Goal: Information Seeking & Learning: Learn about a topic

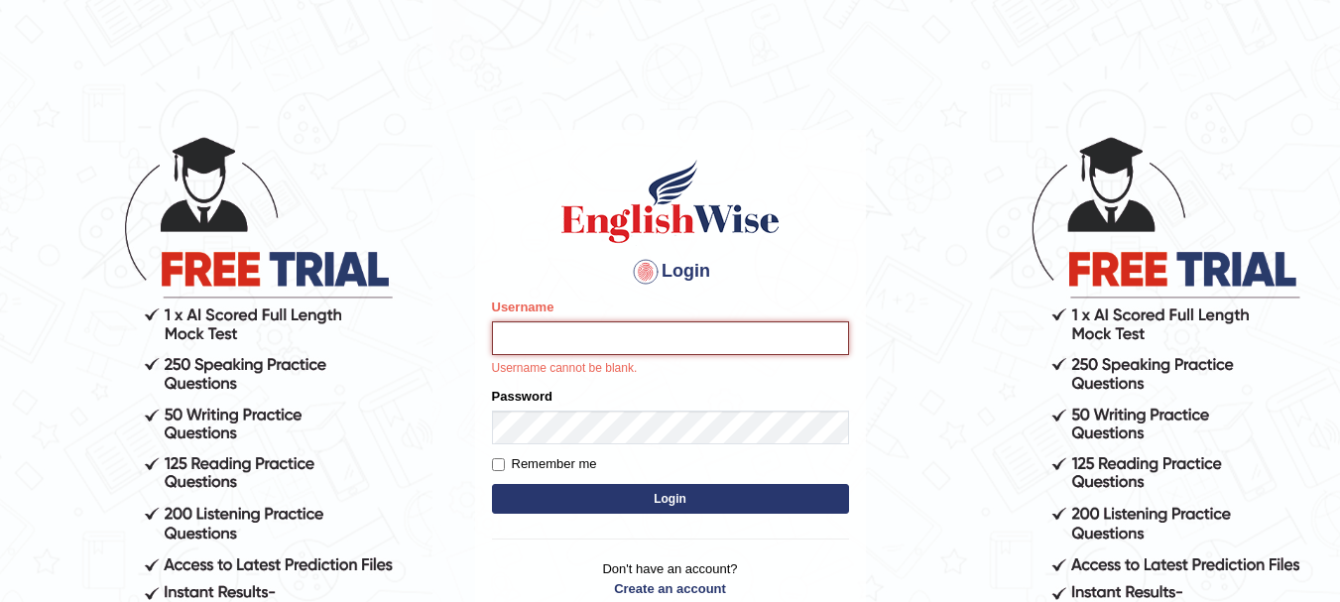
type input "Kelzang_Thinley"
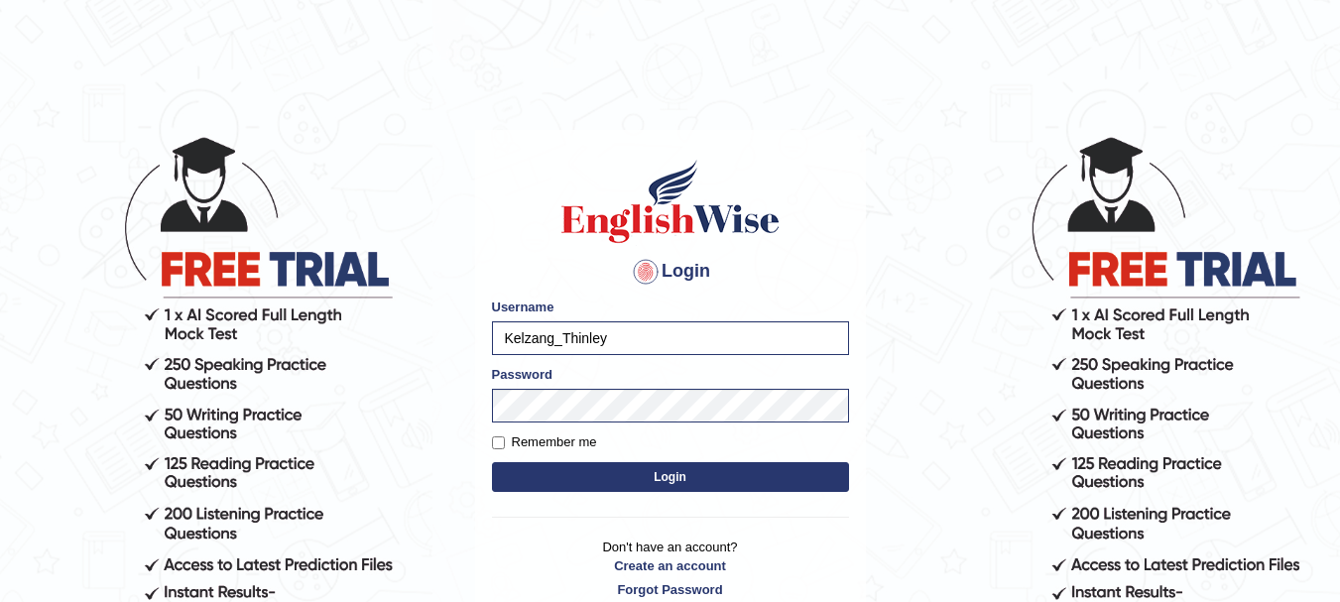
click at [674, 487] on button "Login" at bounding box center [670, 477] width 357 height 30
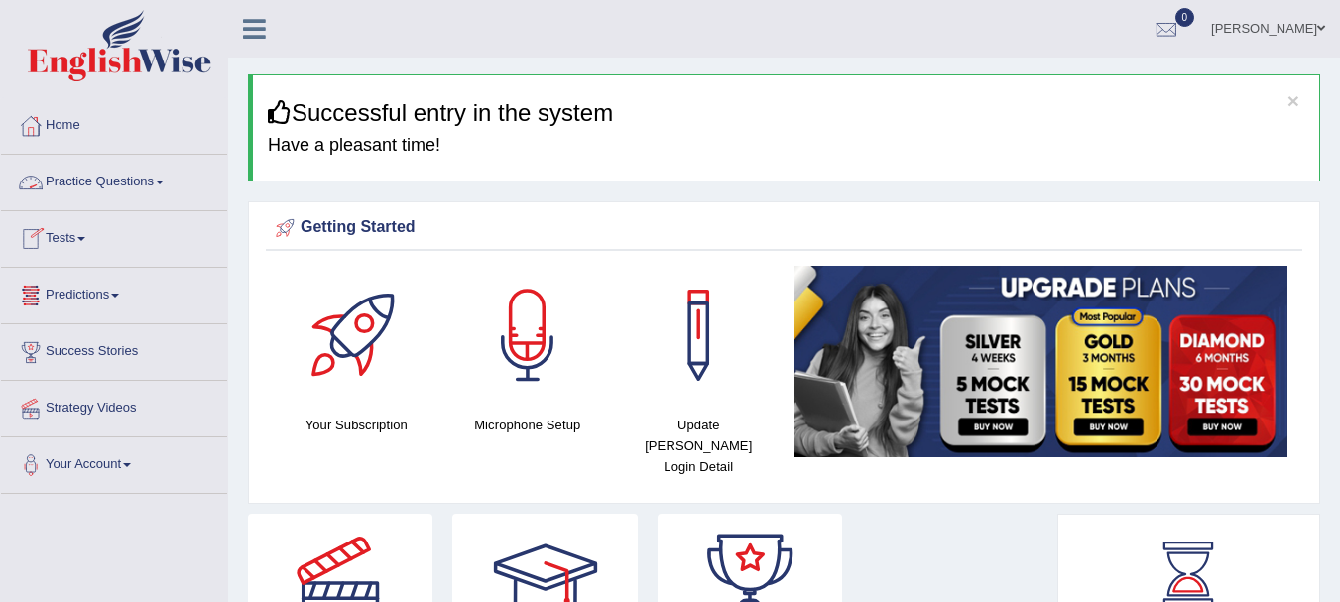
click at [164, 183] on span at bounding box center [160, 182] width 8 height 4
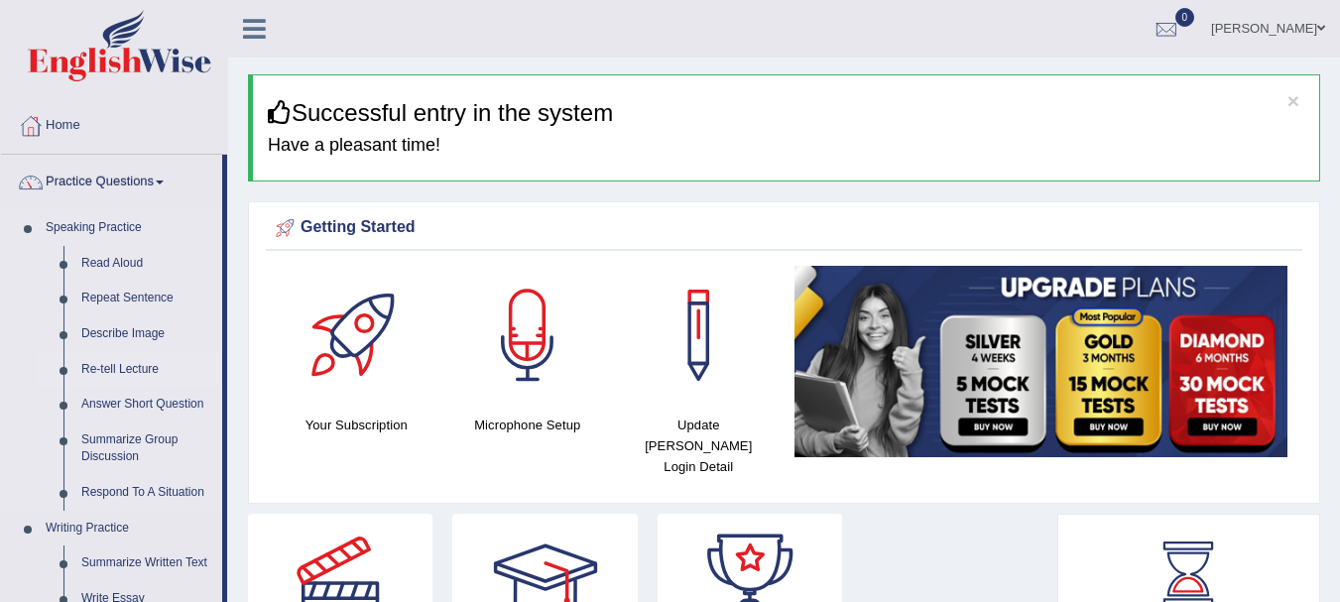
drag, startPoint x: 223, startPoint y: 307, endPoint x: 216, endPoint y: 362, distance: 55.0
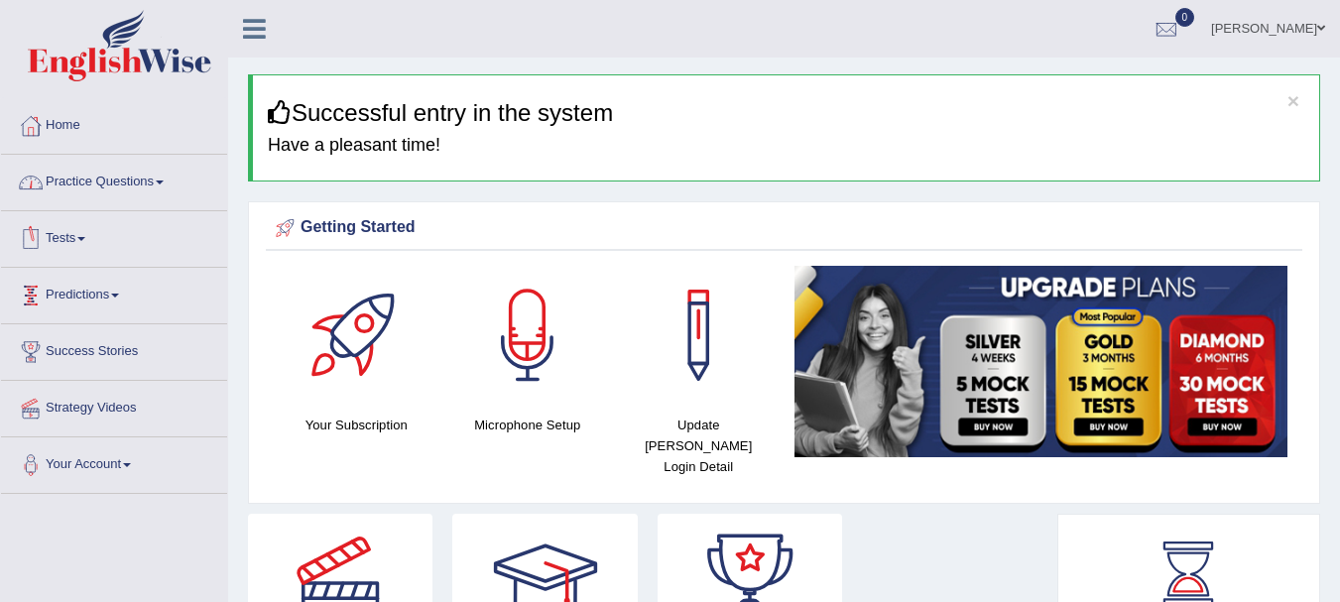
click at [162, 182] on link "Practice Questions" at bounding box center [114, 180] width 226 height 50
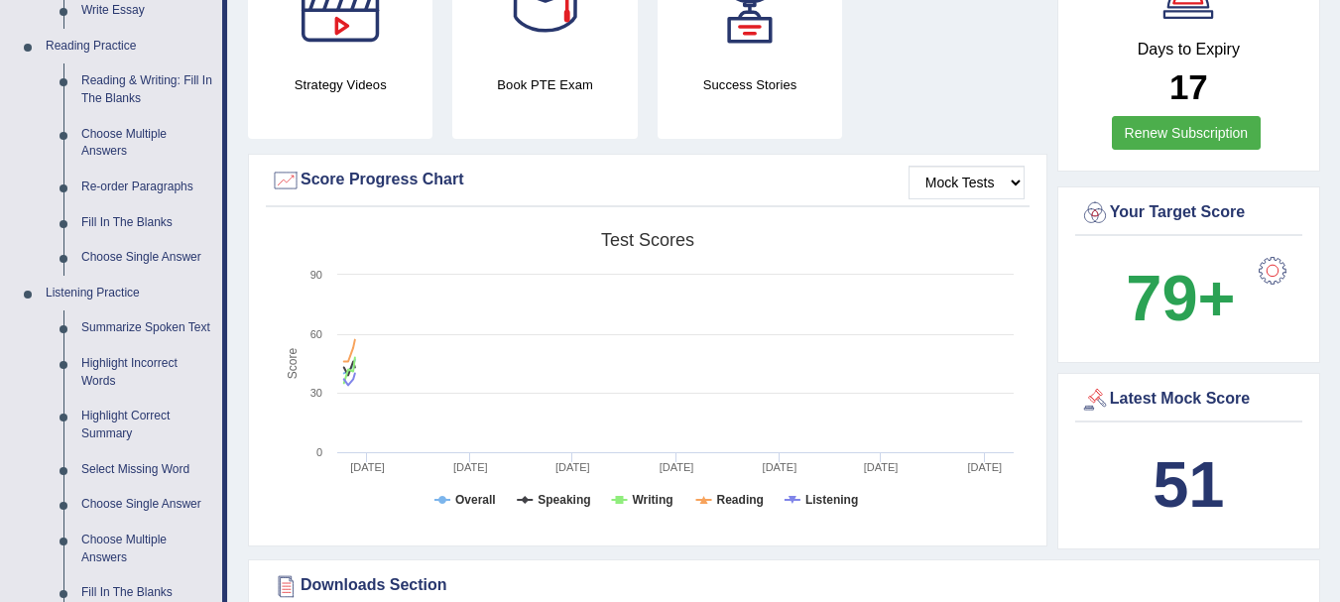
scroll to position [598, 0]
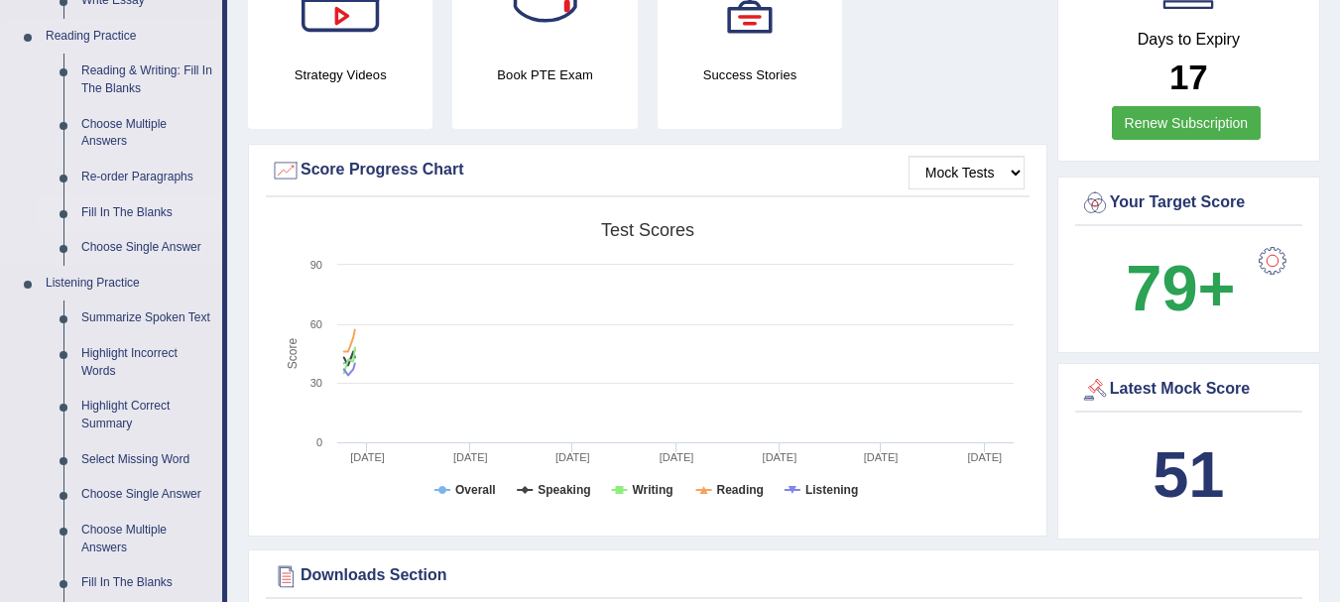
click at [138, 210] on link "Fill In The Blanks" at bounding box center [147, 213] width 150 height 36
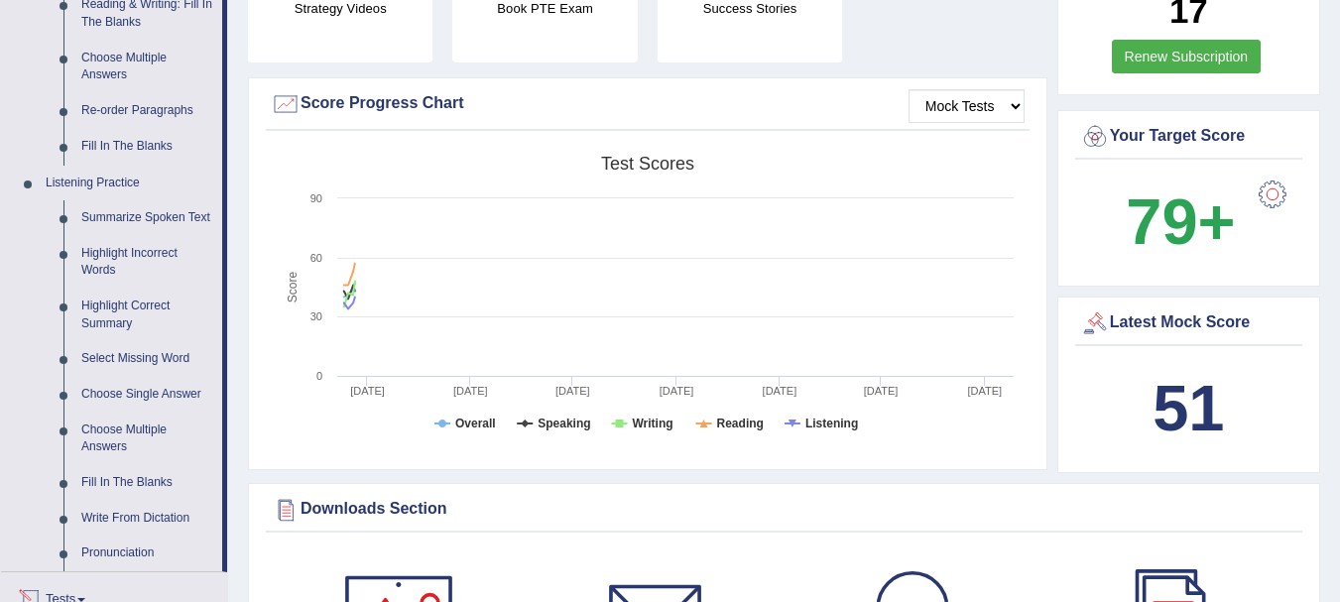
scroll to position [1194, 0]
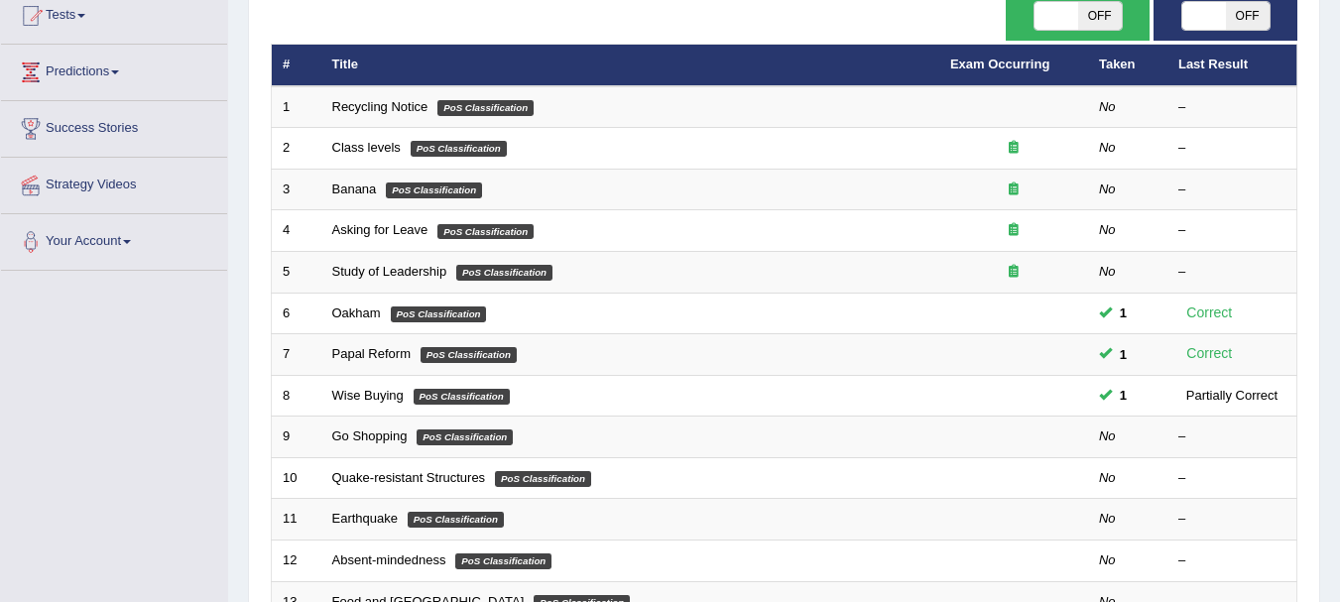
scroll to position [228, 0]
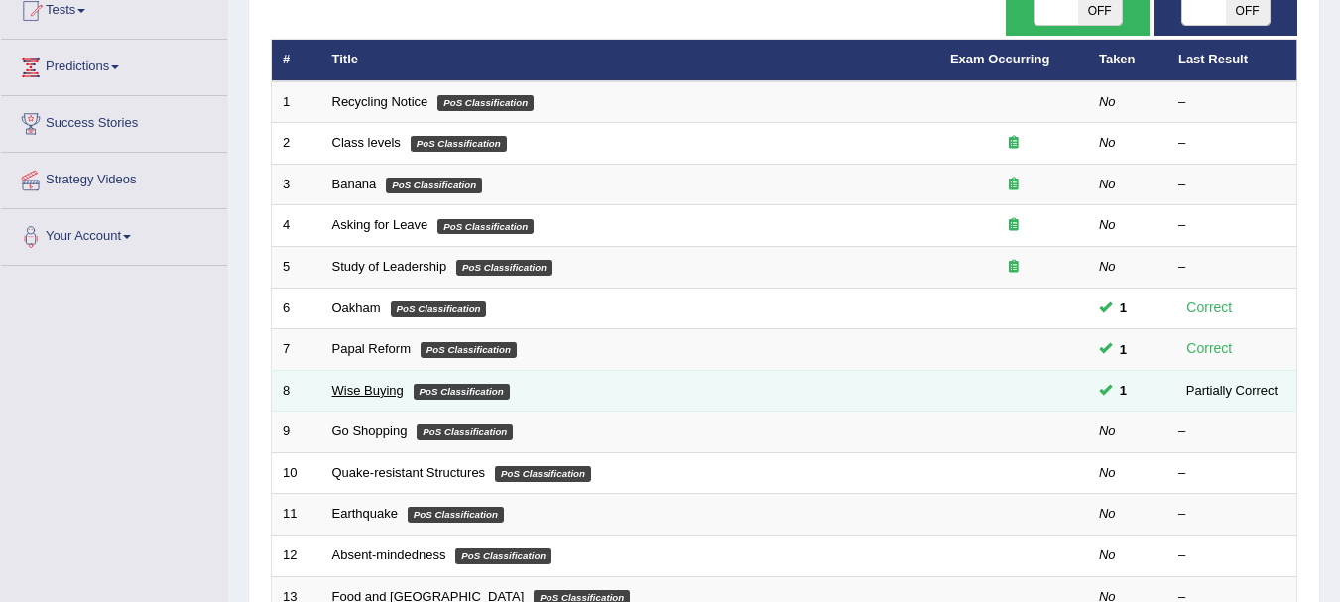
click at [387, 396] on link "Wise Buying" at bounding box center [367, 390] width 71 height 15
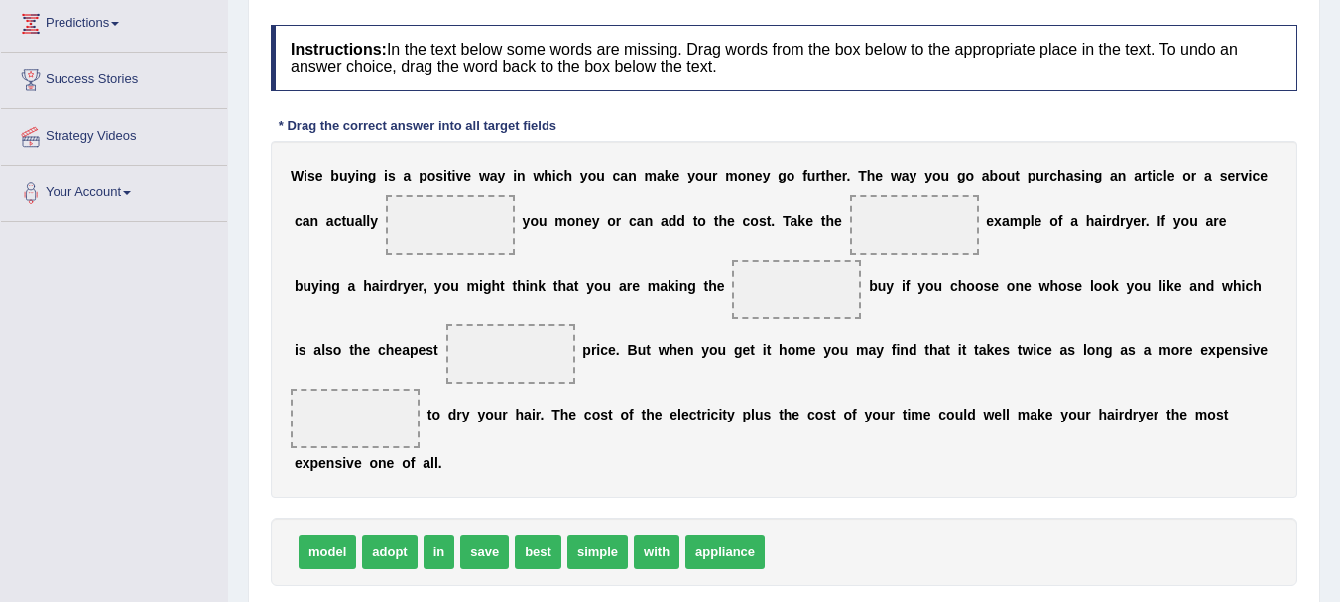
scroll to position [281, 0]
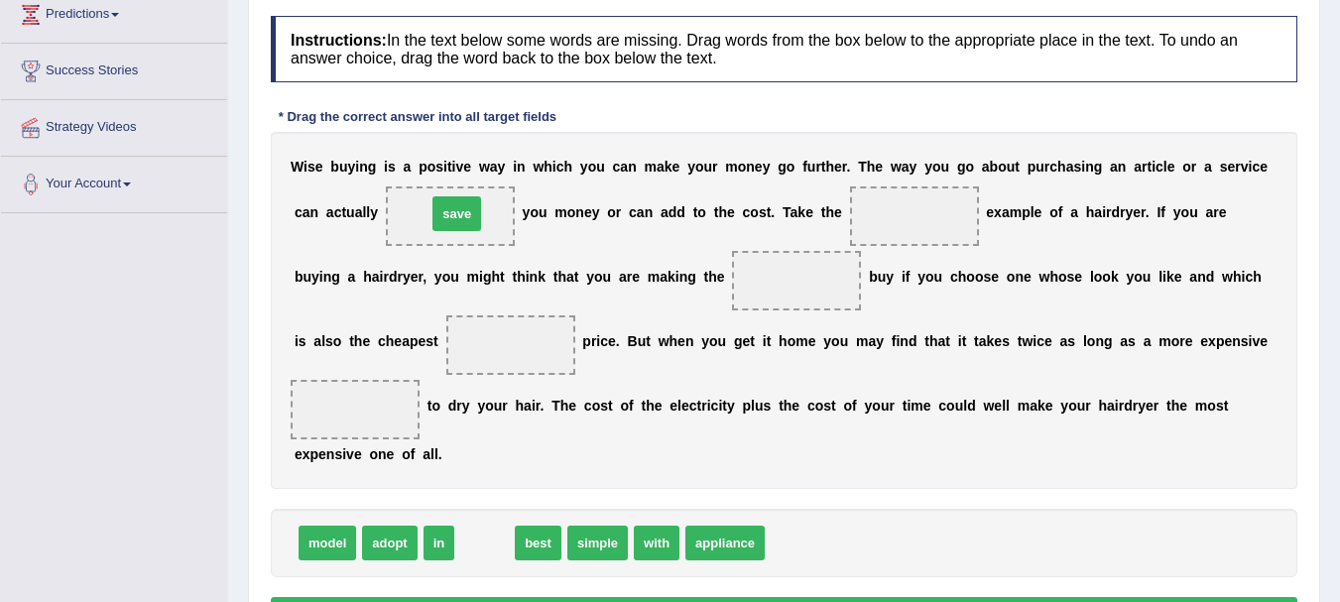
drag, startPoint x: 495, startPoint y: 544, endPoint x: 467, endPoint y: 215, distance: 330.4
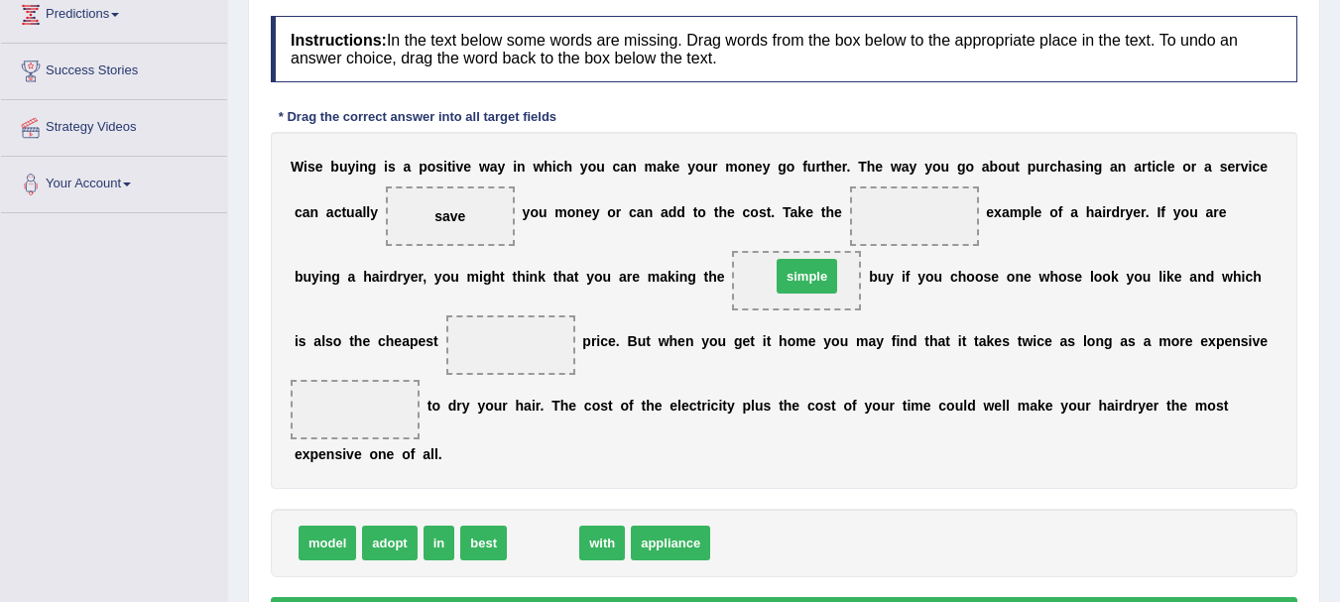
drag, startPoint x: 558, startPoint y: 545, endPoint x: 822, endPoint y: 279, distance: 375.2
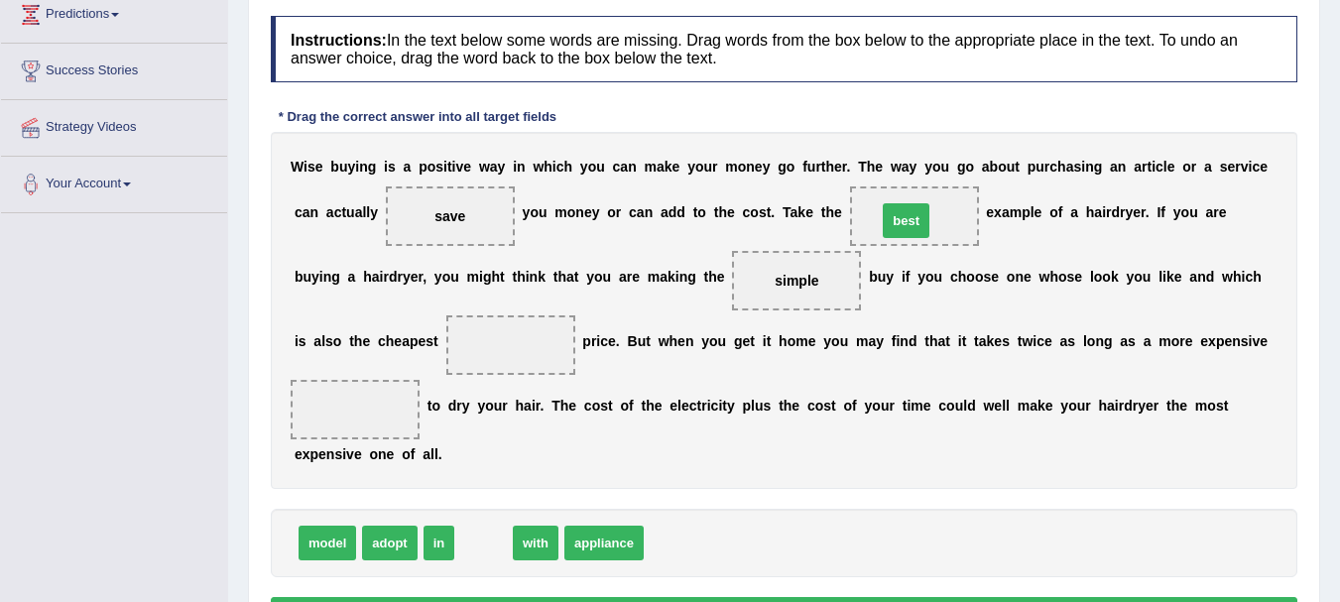
drag, startPoint x: 487, startPoint y: 545, endPoint x: 909, endPoint y: 223, distance: 531.4
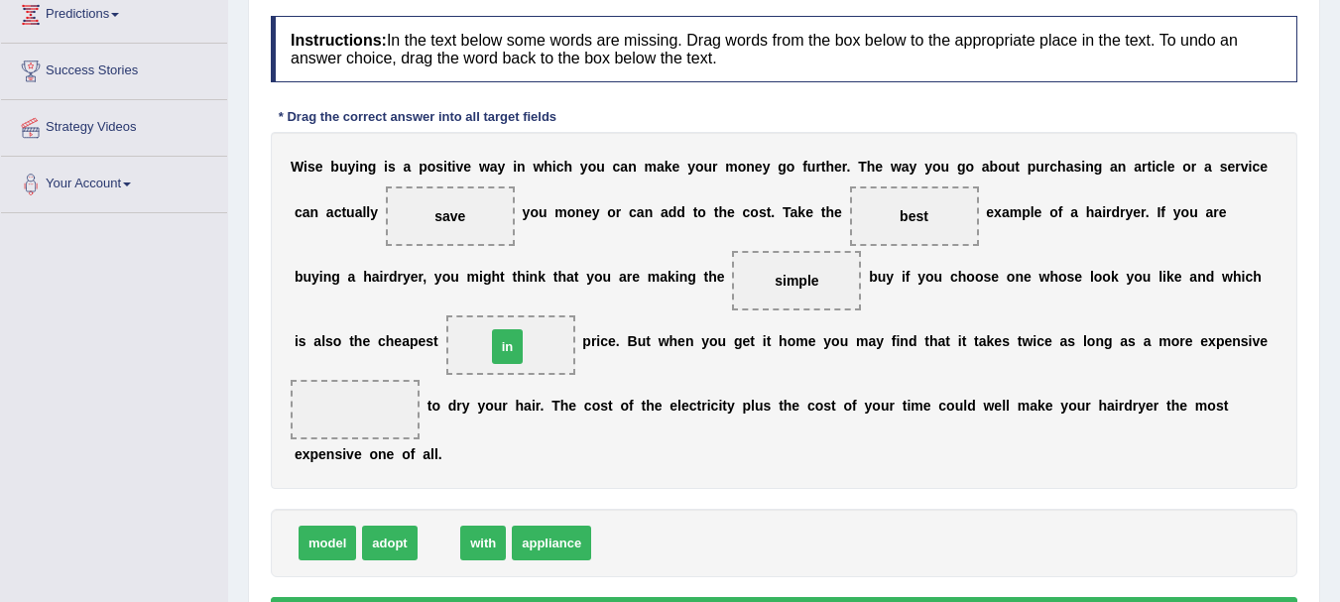
drag, startPoint x: 435, startPoint y: 550, endPoint x: 504, endPoint y: 354, distance: 207.9
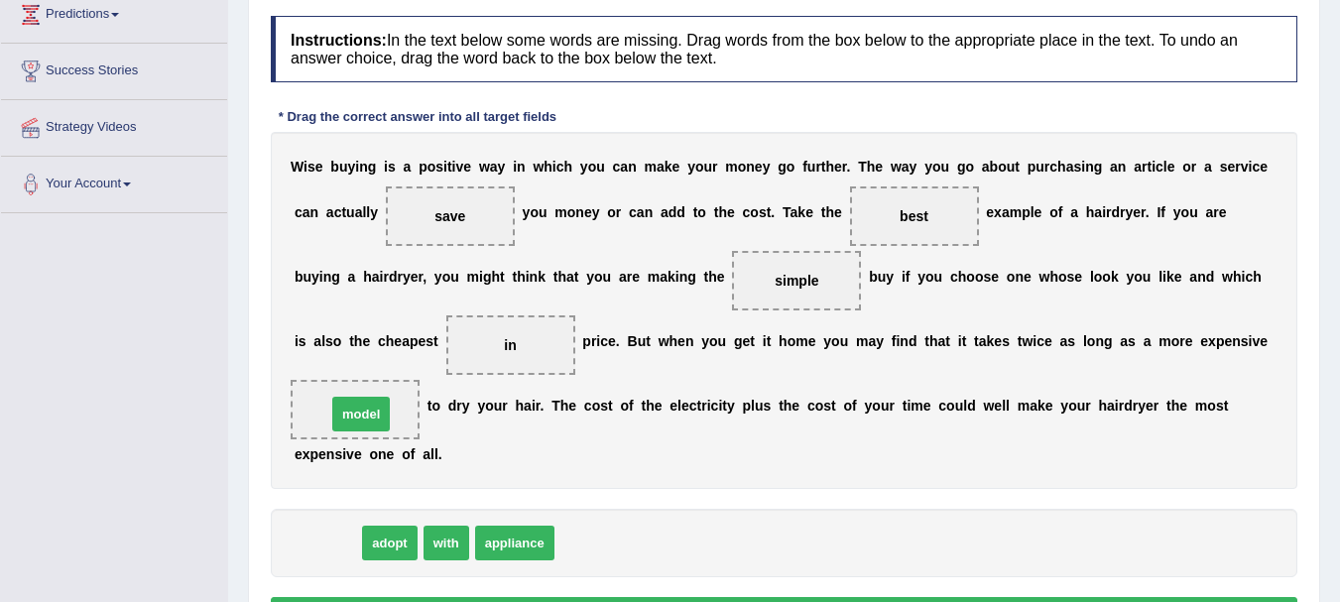
drag, startPoint x: 318, startPoint y: 545, endPoint x: 352, endPoint y: 417, distance: 133.3
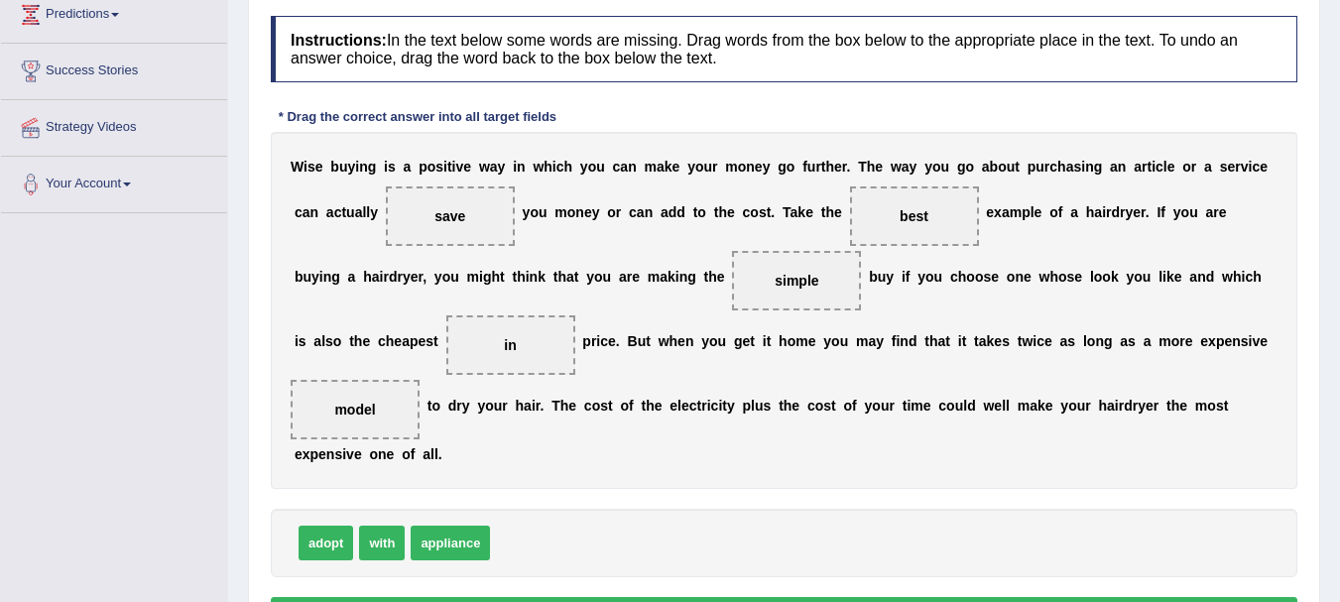
drag, startPoint x: 1108, startPoint y: 484, endPoint x: 1157, endPoint y: 475, distance: 50.4
click at [1128, 479] on div "W i s e b u y i n g i s a p o s i t i v e w a y i n w h i c h y o u c a n m a k…" at bounding box center [784, 310] width 1026 height 357
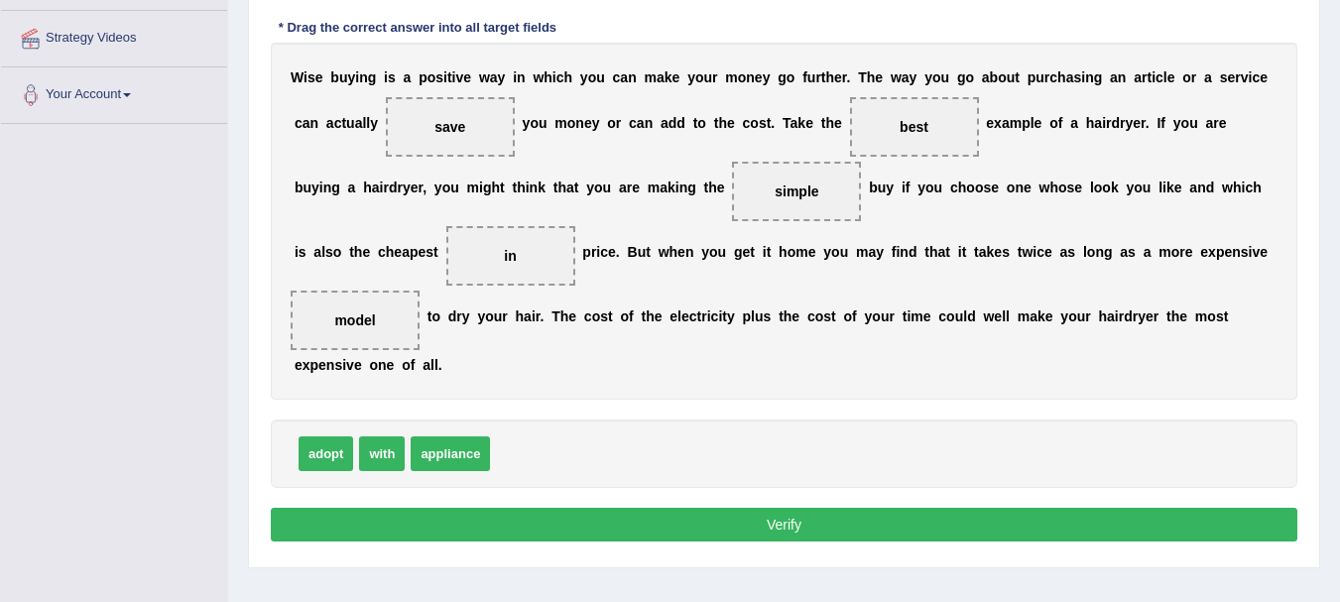
scroll to position [372, 0]
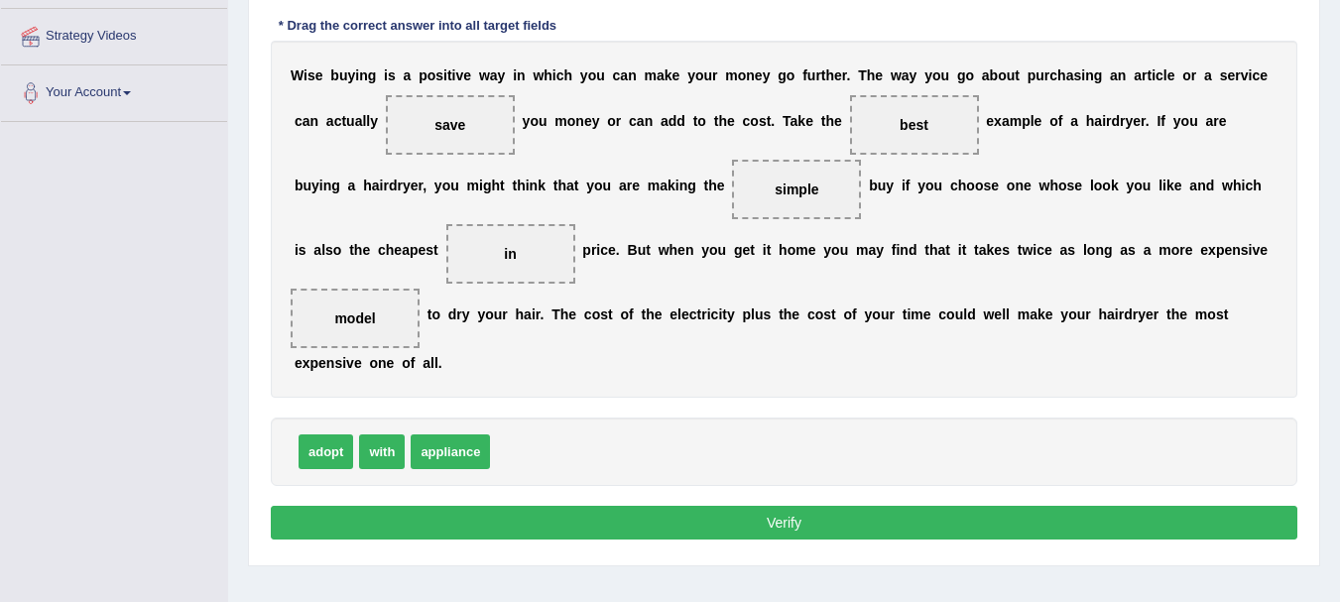
click at [793, 527] on button "Verify" at bounding box center [784, 523] width 1026 height 34
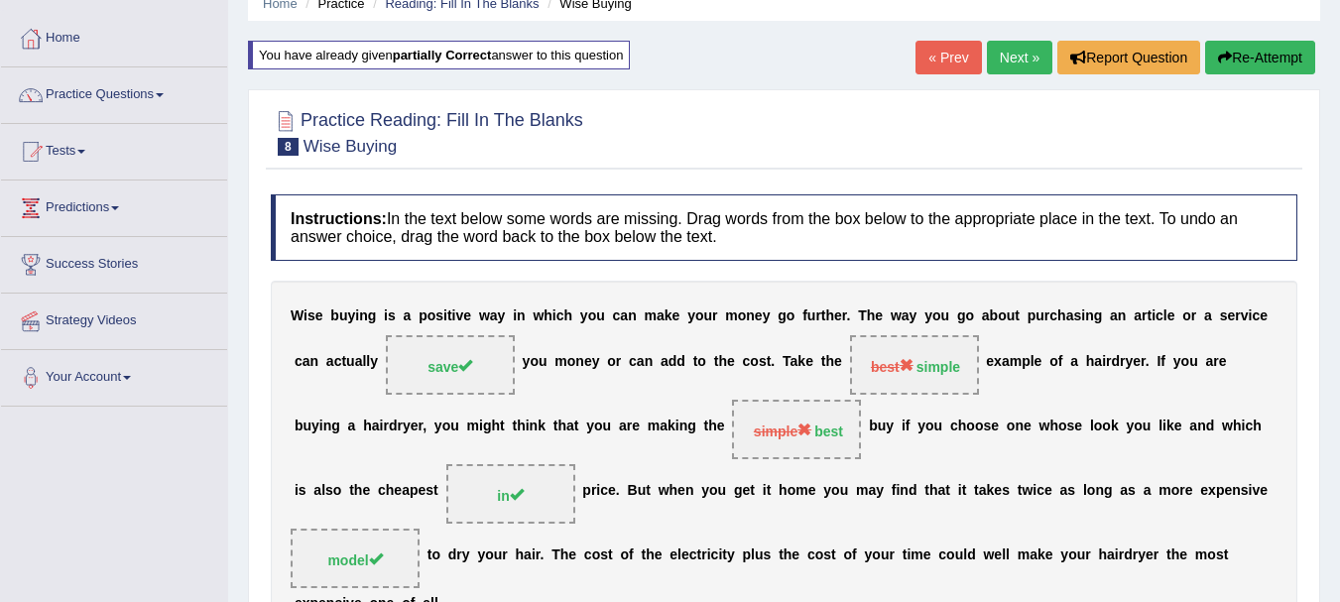
scroll to position [35, 0]
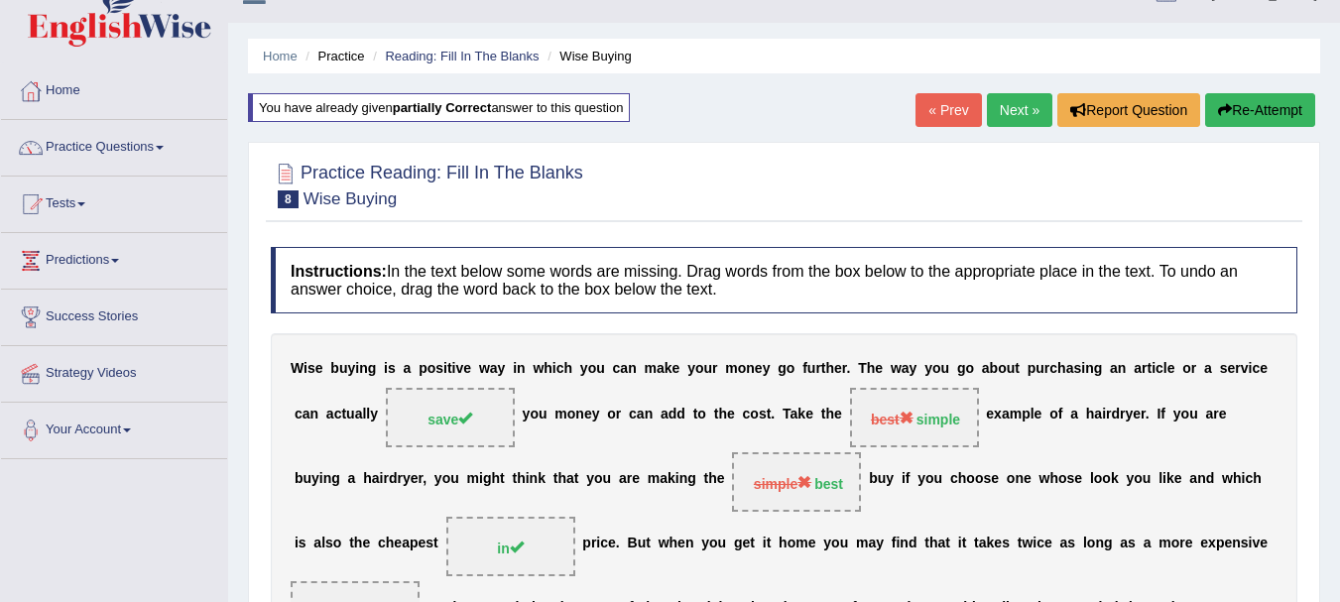
click at [1256, 104] on button "Re-Attempt" at bounding box center [1260, 110] width 110 height 34
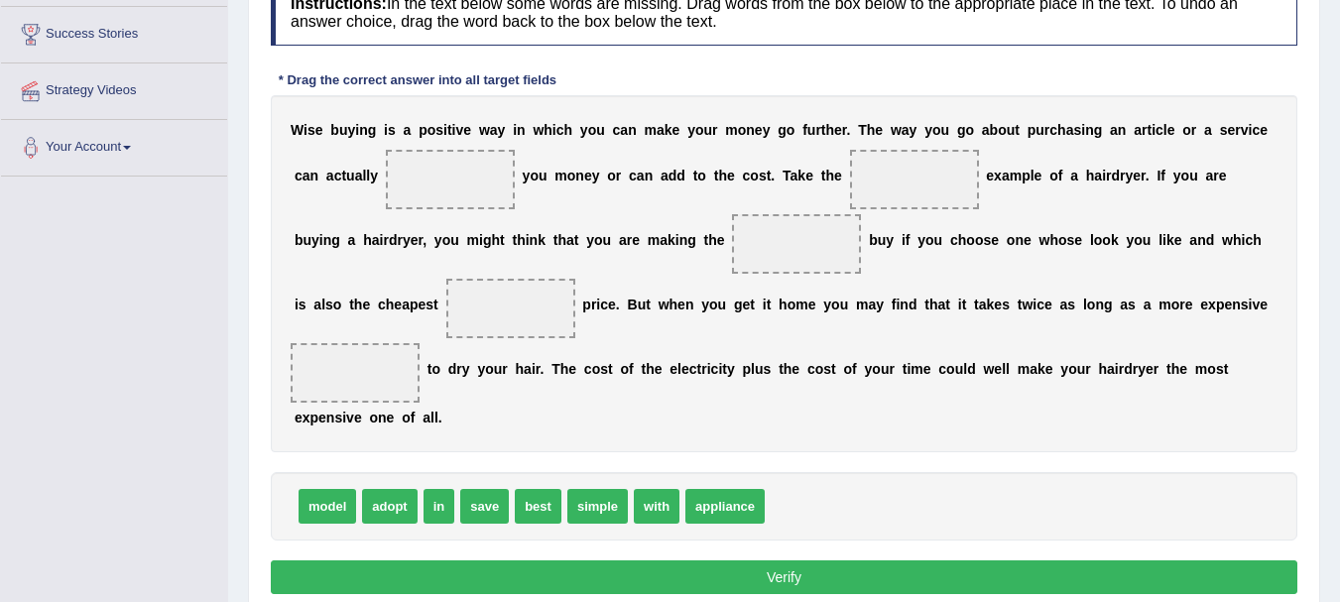
scroll to position [332, 0]
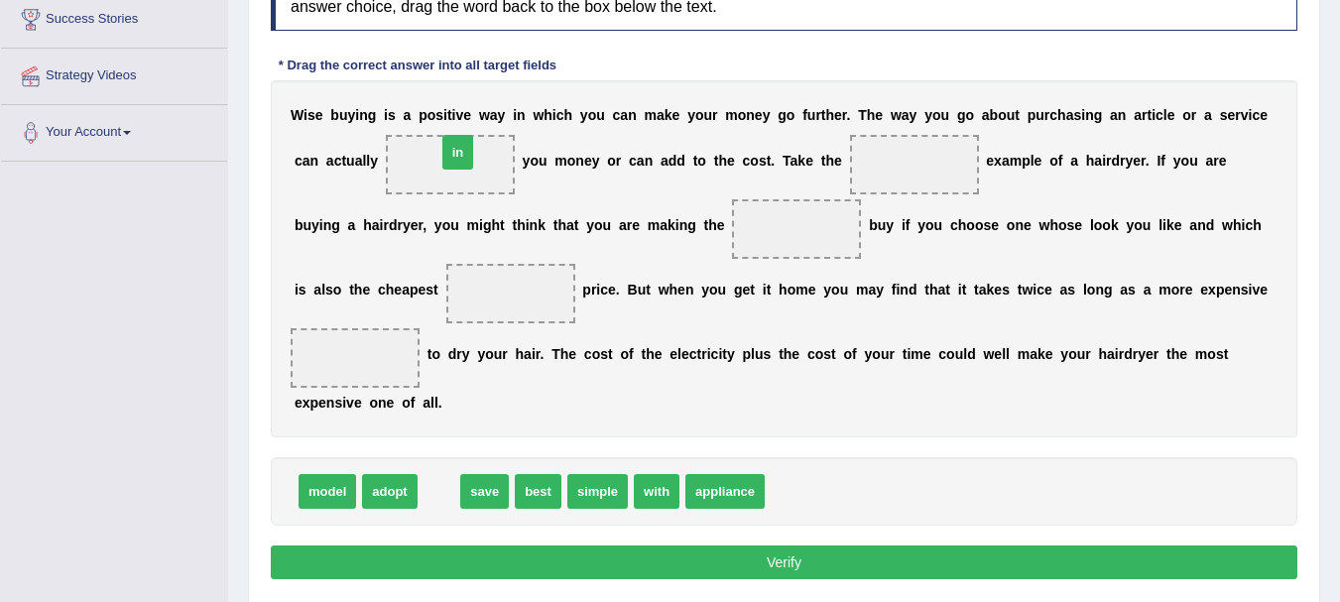
drag, startPoint x: 441, startPoint y: 495, endPoint x: 460, endPoint y: 160, distance: 335.7
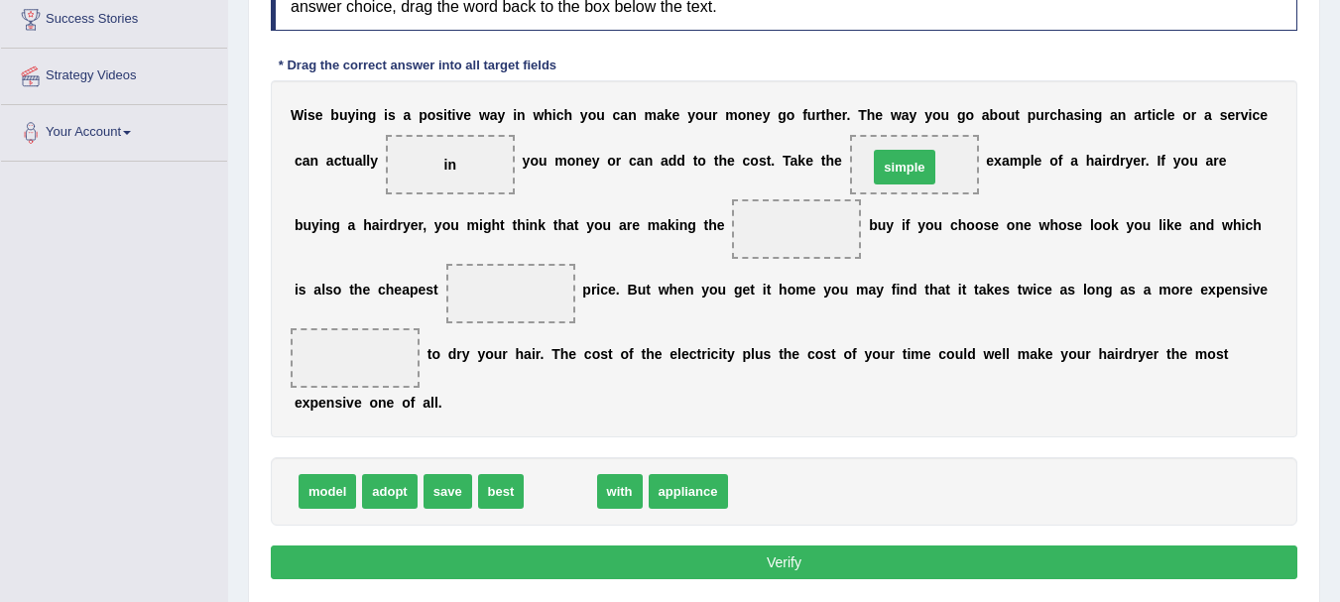
drag, startPoint x: 564, startPoint y: 495, endPoint x: 908, endPoint y: 171, distance: 472.9
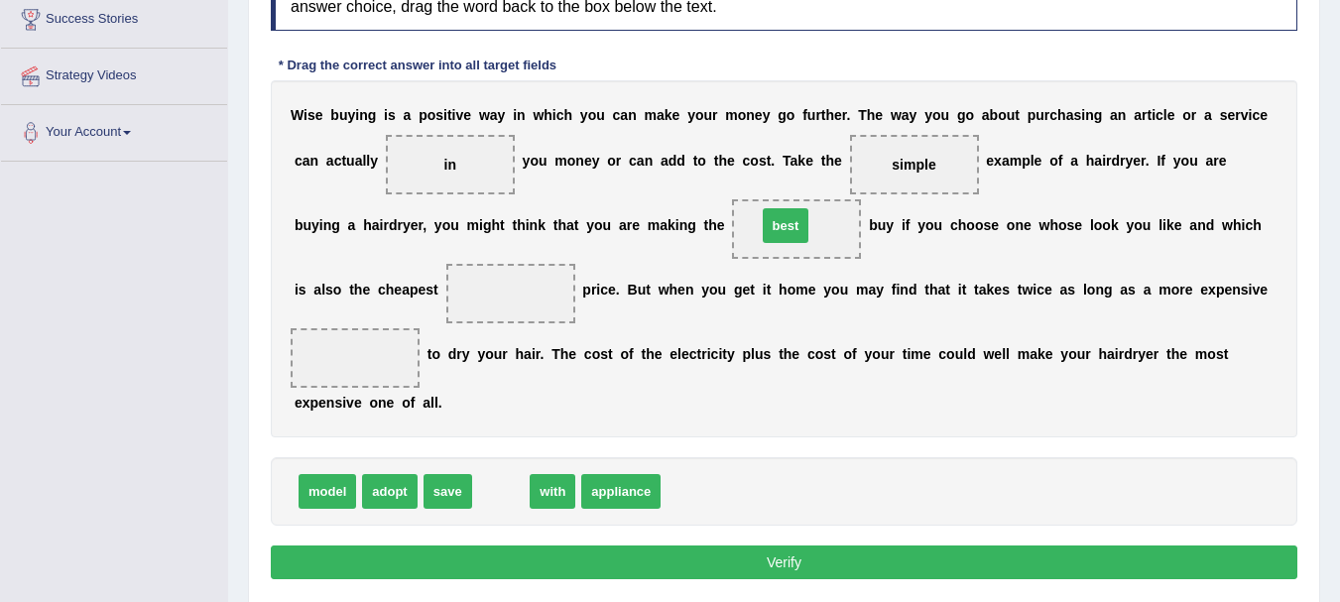
drag, startPoint x: 497, startPoint y: 493, endPoint x: 781, endPoint y: 227, distance: 389.4
drag, startPoint x: 490, startPoint y: 496, endPoint x: 490, endPoint y: 301, distance: 194.4
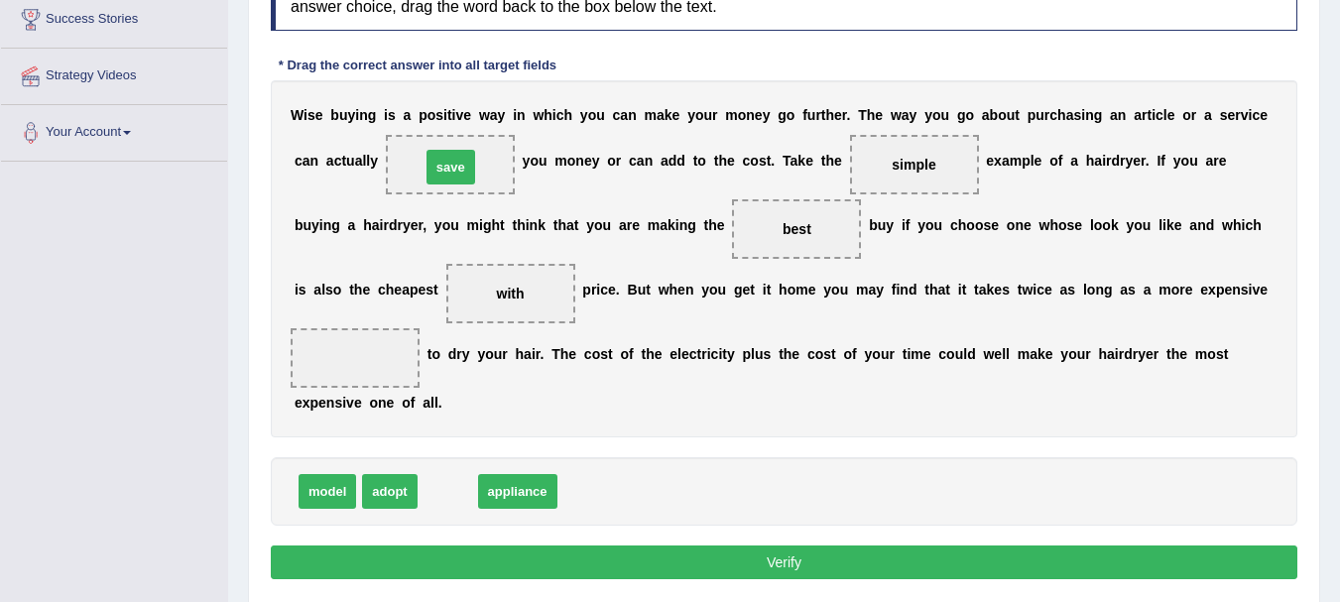
drag, startPoint x: 455, startPoint y: 497, endPoint x: 469, endPoint y: 169, distance: 328.6
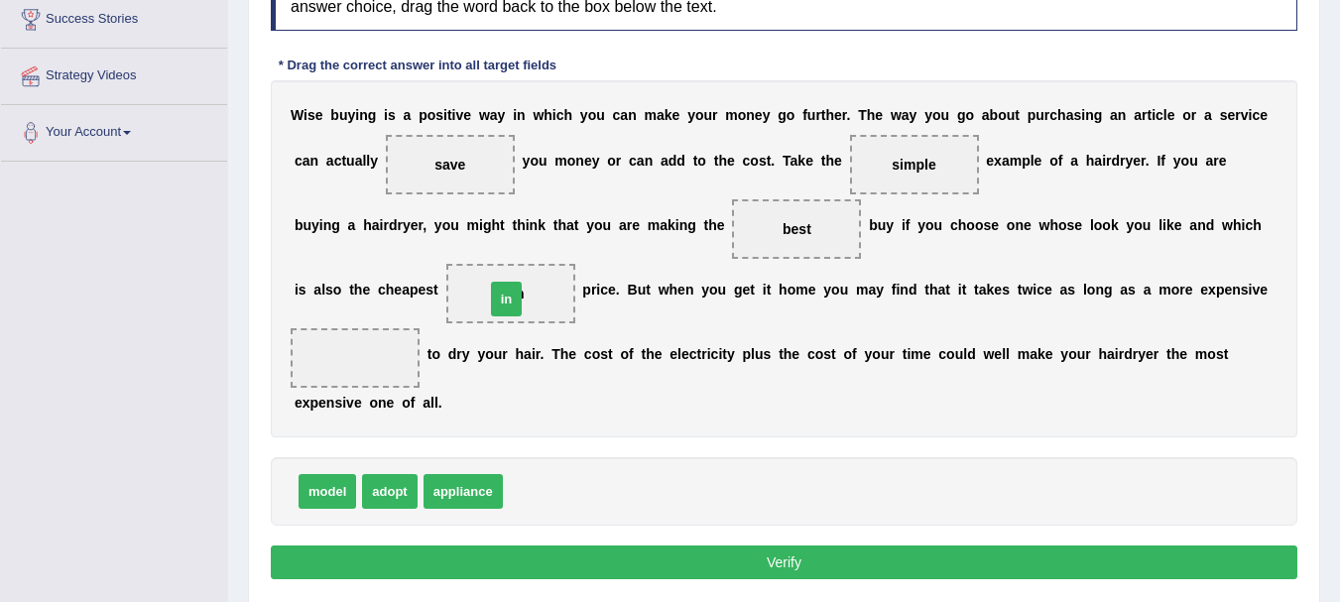
drag, startPoint x: 525, startPoint y: 493, endPoint x: 507, endPoint y: 300, distance: 193.2
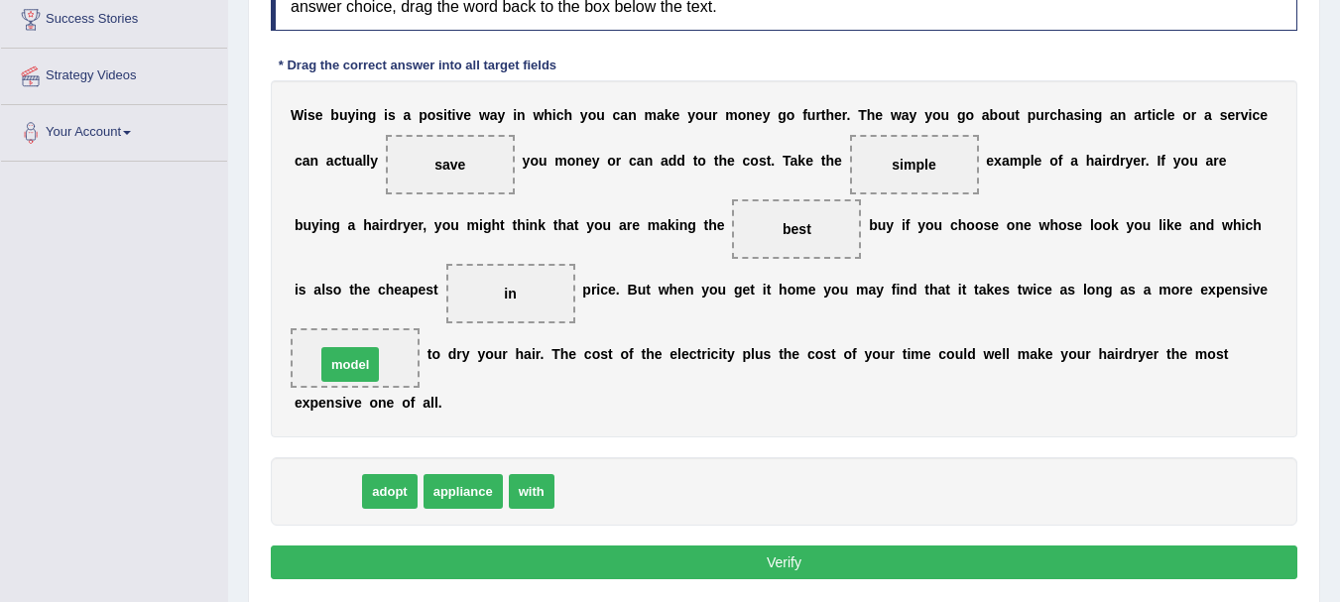
drag, startPoint x: 313, startPoint y: 497, endPoint x: 336, endPoint y: 370, distance: 129.0
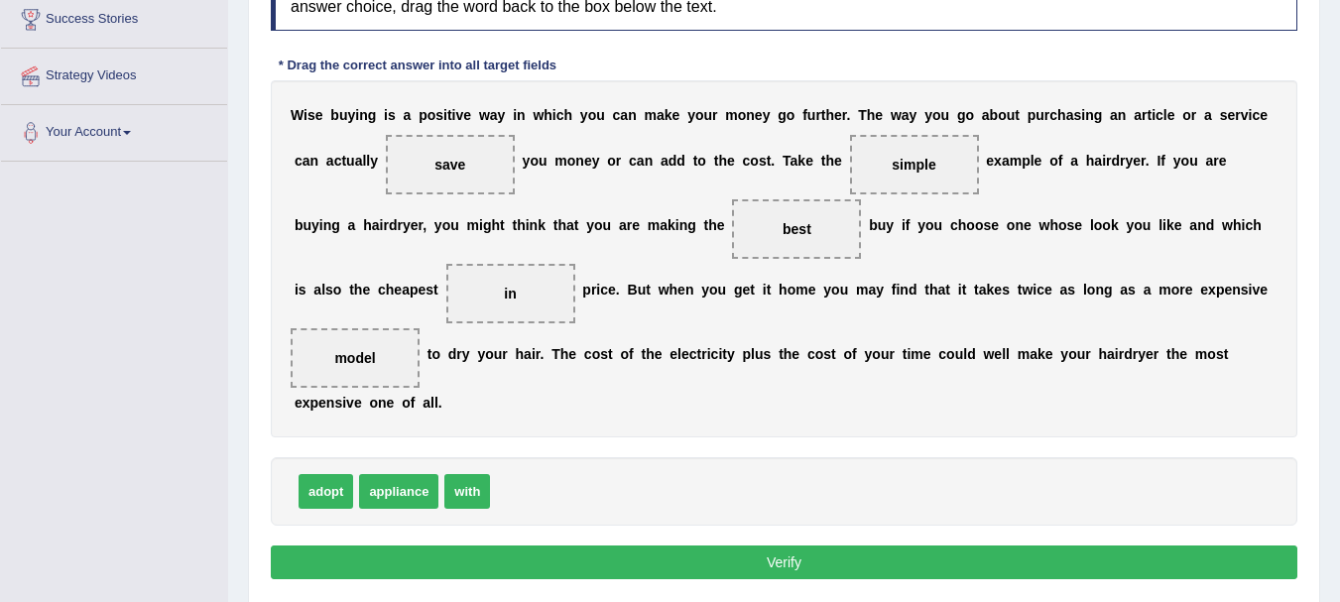
click at [754, 568] on button "Verify" at bounding box center [784, 562] width 1026 height 34
